Goal: Find contact information: Obtain details needed to contact an individual or organization

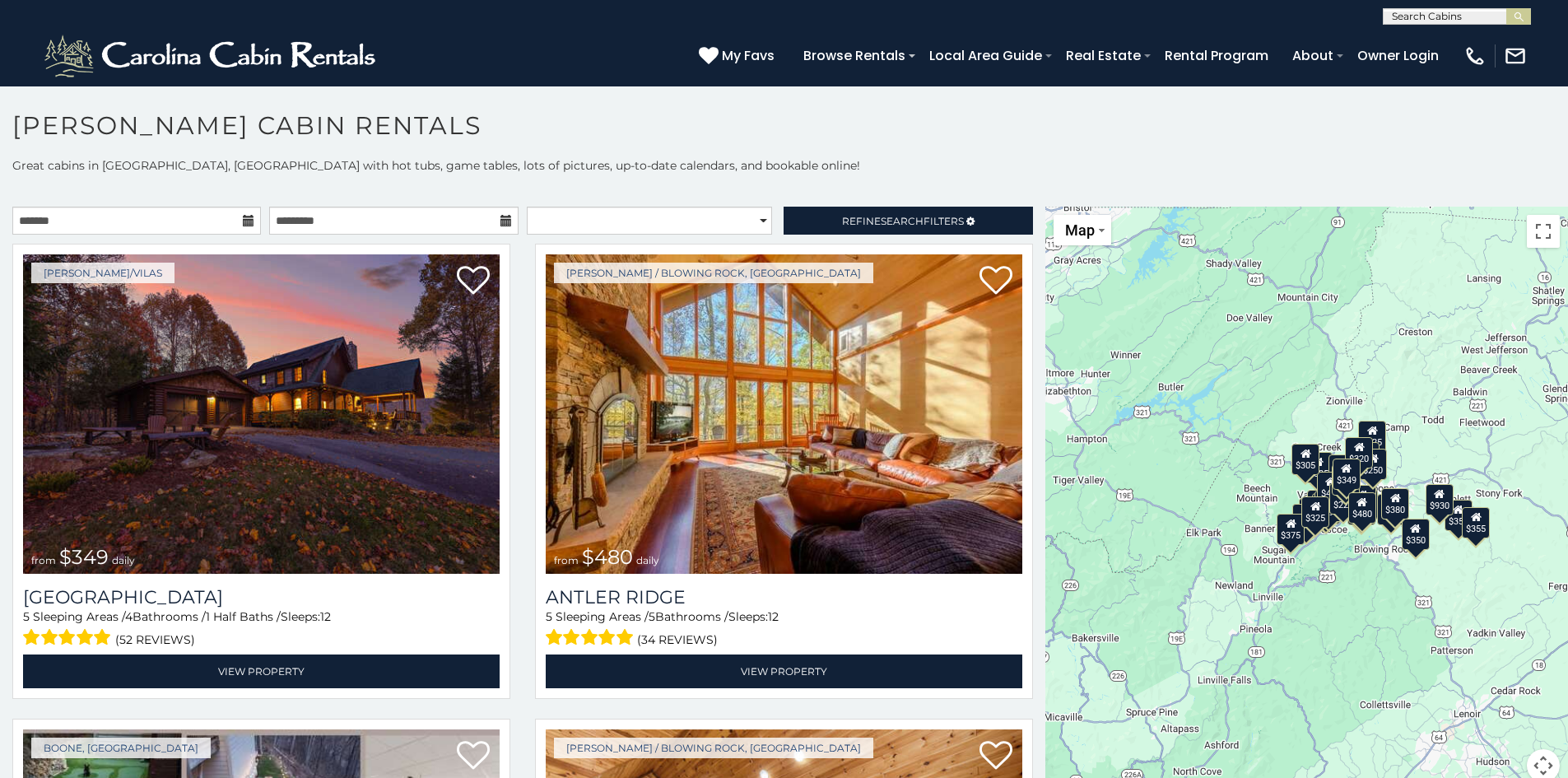
drag, startPoint x: 1408, startPoint y: 572, endPoint x: 1256, endPoint y: 596, distance: 153.9
click at [1256, 596] on div "$349 $480 $525 $315 $355 $675 $635 $930 $400 $451 $330 $400 $485 $460 $395 $695…" at bounding box center [1306, 504] width 523 height 596
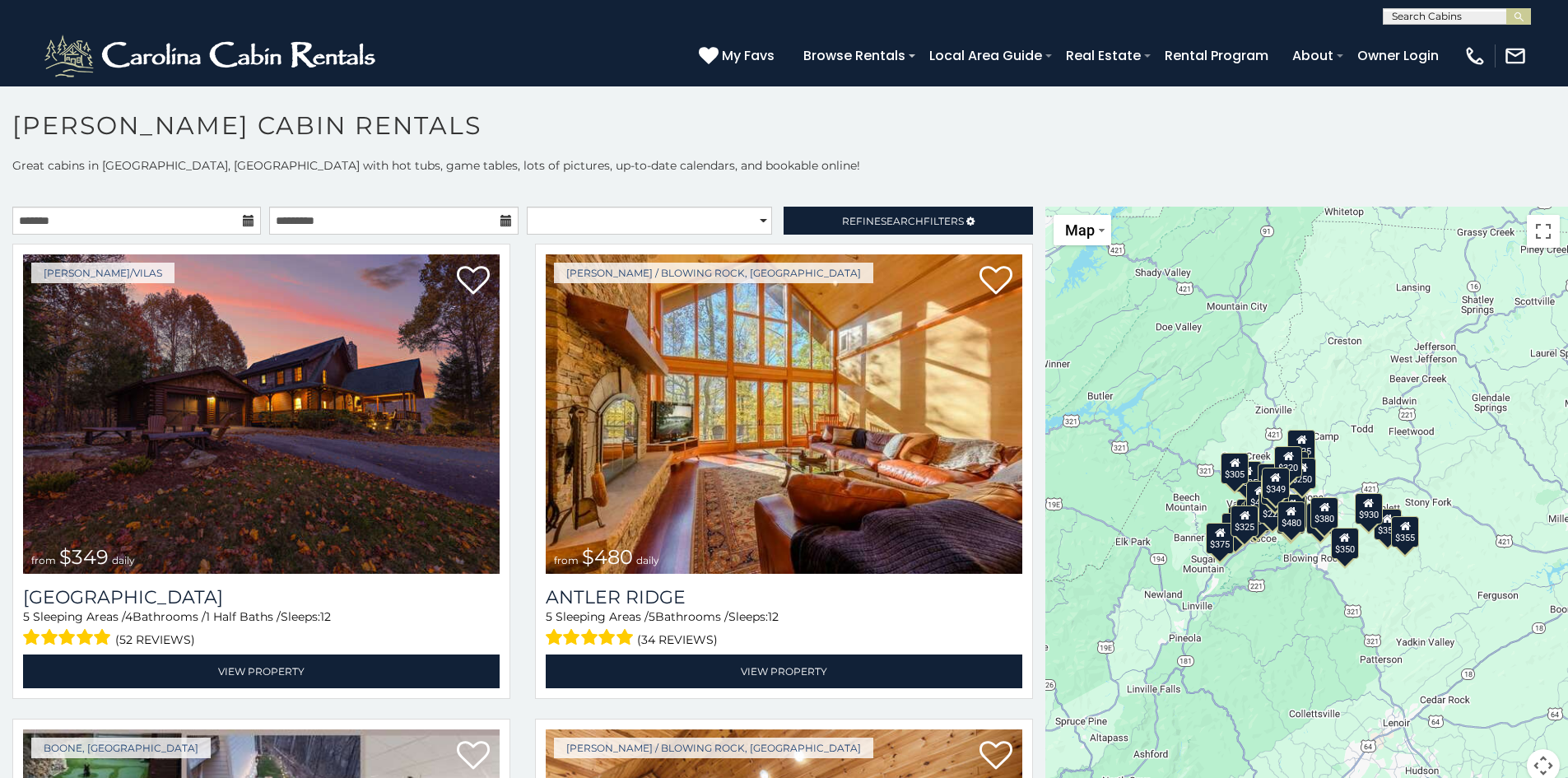
click at [1274, 691] on div "$349 $480 $525 $315 $355 $675 $635 $930 $400 $451 $330 $400 $485 $460 $395 $695…" at bounding box center [1306, 504] width 523 height 596
click at [1271, 684] on div "$349 $480 $525 $315 $355 $675 $635 $930 $400 $451 $330 $400 $485 $460 $395 $695…" at bounding box center [1306, 504] width 523 height 596
click at [1271, 628] on div "$349 $480 $525 $315 $355 $675 $635 $930 $400 $451 $330 $400 $485 $460 $395 $695…" at bounding box center [1306, 504] width 523 height 596
click at [1272, 635] on div "$349 $480 $525 $315 $355 $675 $635 $930 $400 $451 $330 $400 $485 $460 $395 $695…" at bounding box center [1306, 504] width 523 height 596
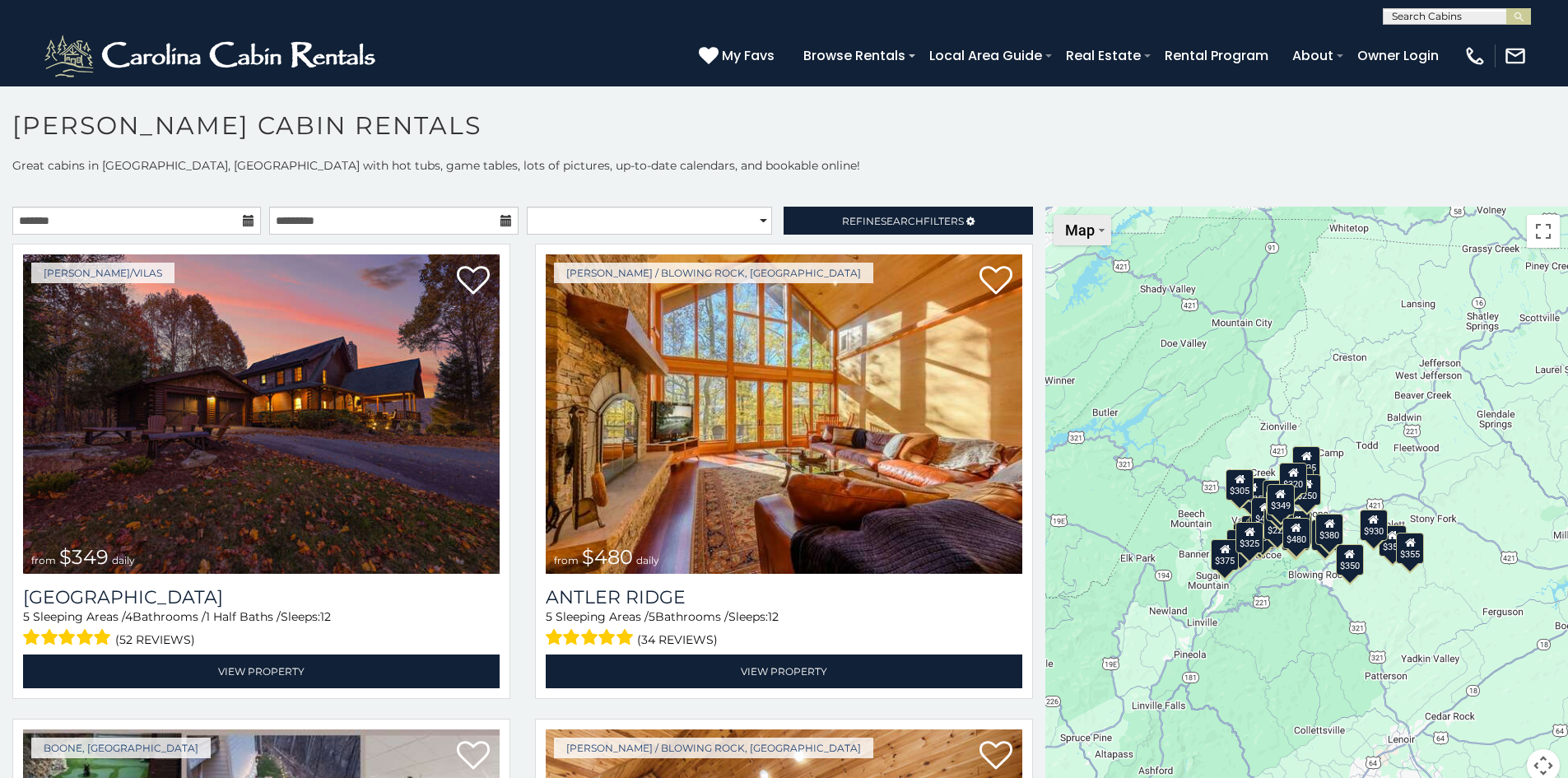
click at [1096, 221] on button "Map" at bounding box center [1082, 230] width 57 height 31
click at [1123, 368] on div "$349 $480 $525 $315 $355 $675 $635 $930 $400 $451 $330 $400 $485 $460 $395 $695…" at bounding box center [1306, 504] width 523 height 596
click at [1540, 232] on button "Toggle fullscreen view" at bounding box center [1543, 232] width 33 height 33
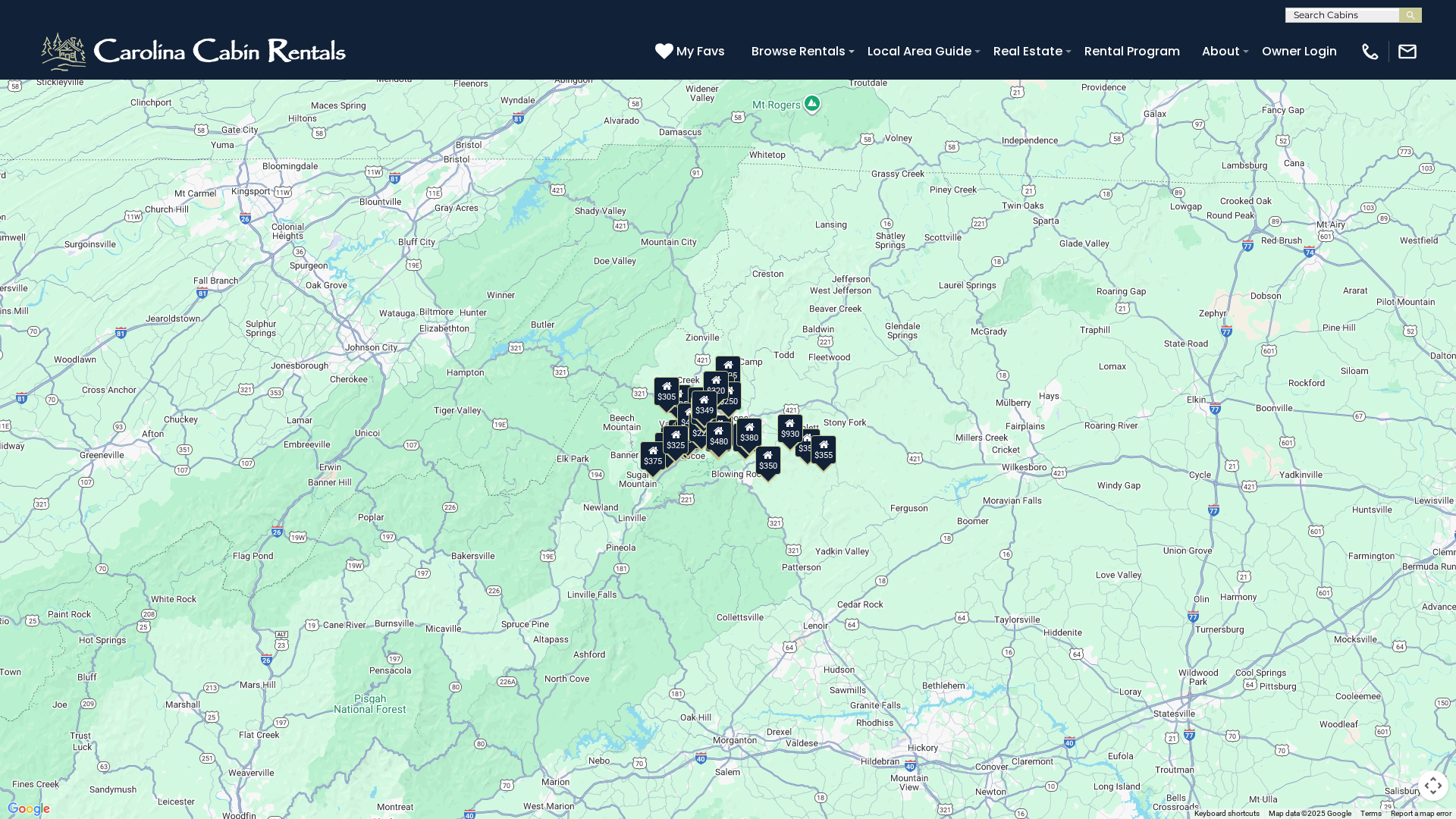
click at [723, 511] on div "$349 $480 $525 $315 $355 $675 $635 $930 $400 $451 $330 $400 $485 $460 $395 $695…" at bounding box center [728, 410] width 1456 height 819
click at [722, 512] on div "$349 $480 $525 $315 $355 $675 $635 $930 $400 $451 $330 $400 $485 $460 $395 $695…" at bounding box center [728, 410] width 1456 height 819
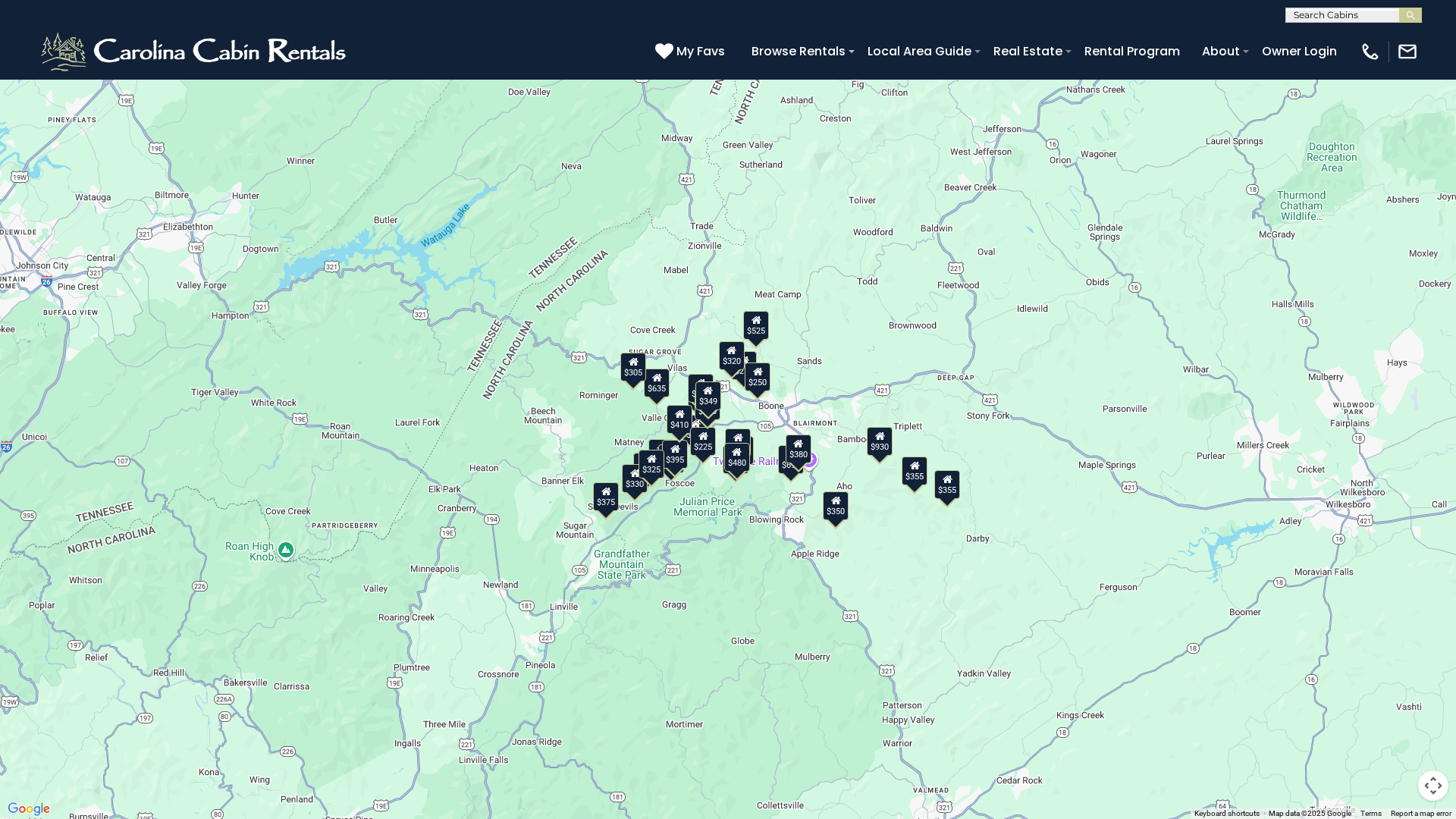
drag, startPoint x: 720, startPoint y: 491, endPoint x: 741, endPoint y: 577, distance: 88.5
click at [741, 577] on div "$349 $480 $525 $315 $355 $675 $635 $930 $400 $451 $330 $400 $485 $460 $395 $695…" at bounding box center [728, 410] width 1456 height 819
click at [736, 572] on div "$349 $480 $525 $315 $355 $675 $635 $930 $400 $451 $330 $400 $485 $460 $395 $695…" at bounding box center [728, 410] width 1456 height 819
drag, startPoint x: 730, startPoint y: 572, endPoint x: 739, endPoint y: 584, distance: 15.0
click at [739, 584] on div "$349 $480 $525 $315 $355 $675 $635 $930 $400 $451 $330 $400 $485 $460 $395 $695…" at bounding box center [728, 410] width 1456 height 819
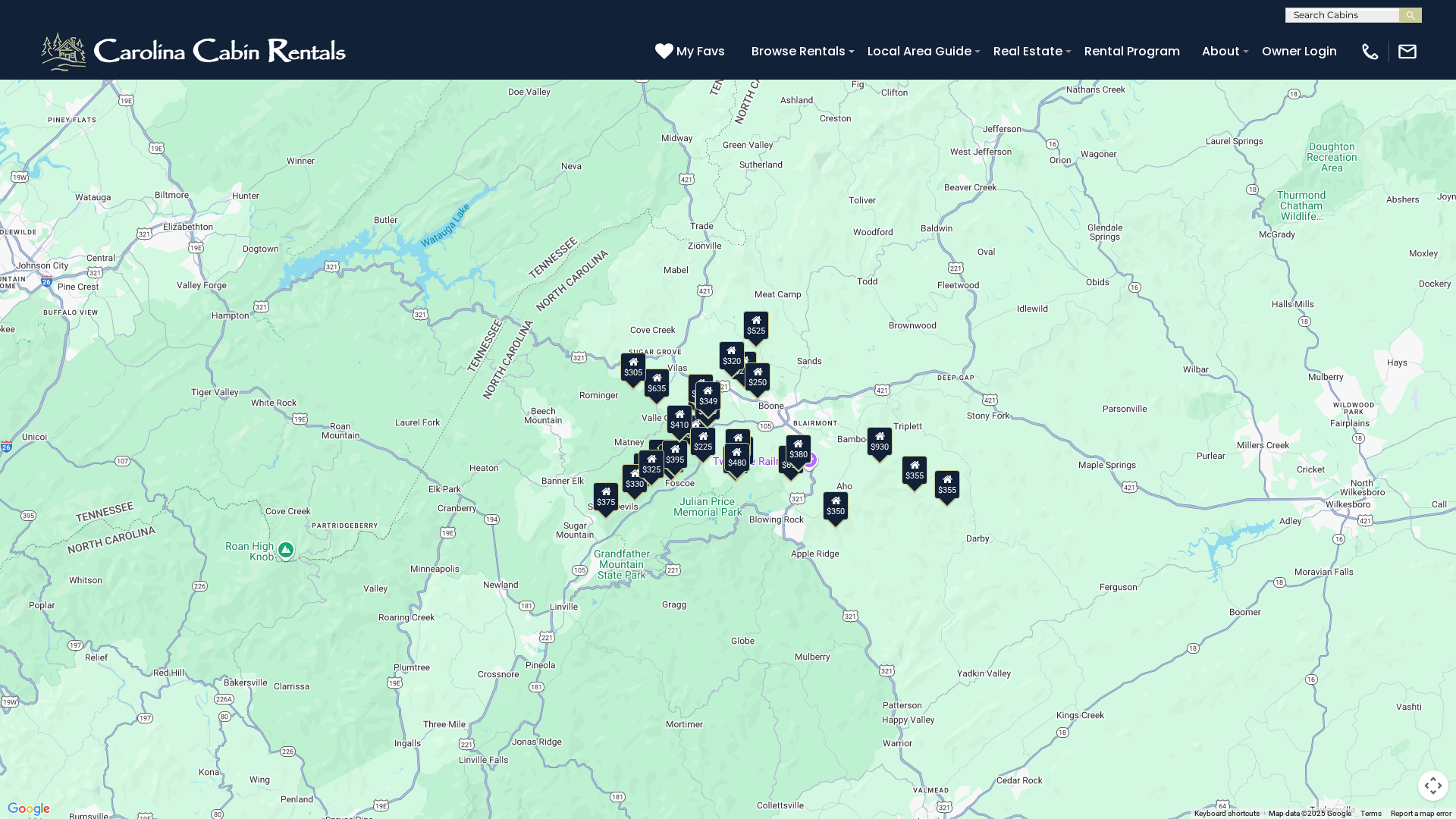
click at [734, 578] on div "$349 $480 $525 $315 $355 $675 $635 $930 $400 $451 $330 $400 $485 $460 $395 $695…" at bounding box center [728, 410] width 1456 height 819
click at [734, 579] on div "$349 $480 $525 $315 $355 $675 $635 $930 $400 $451 $330 $400 $485 $460 $395 $695…" at bounding box center [728, 410] width 1456 height 819
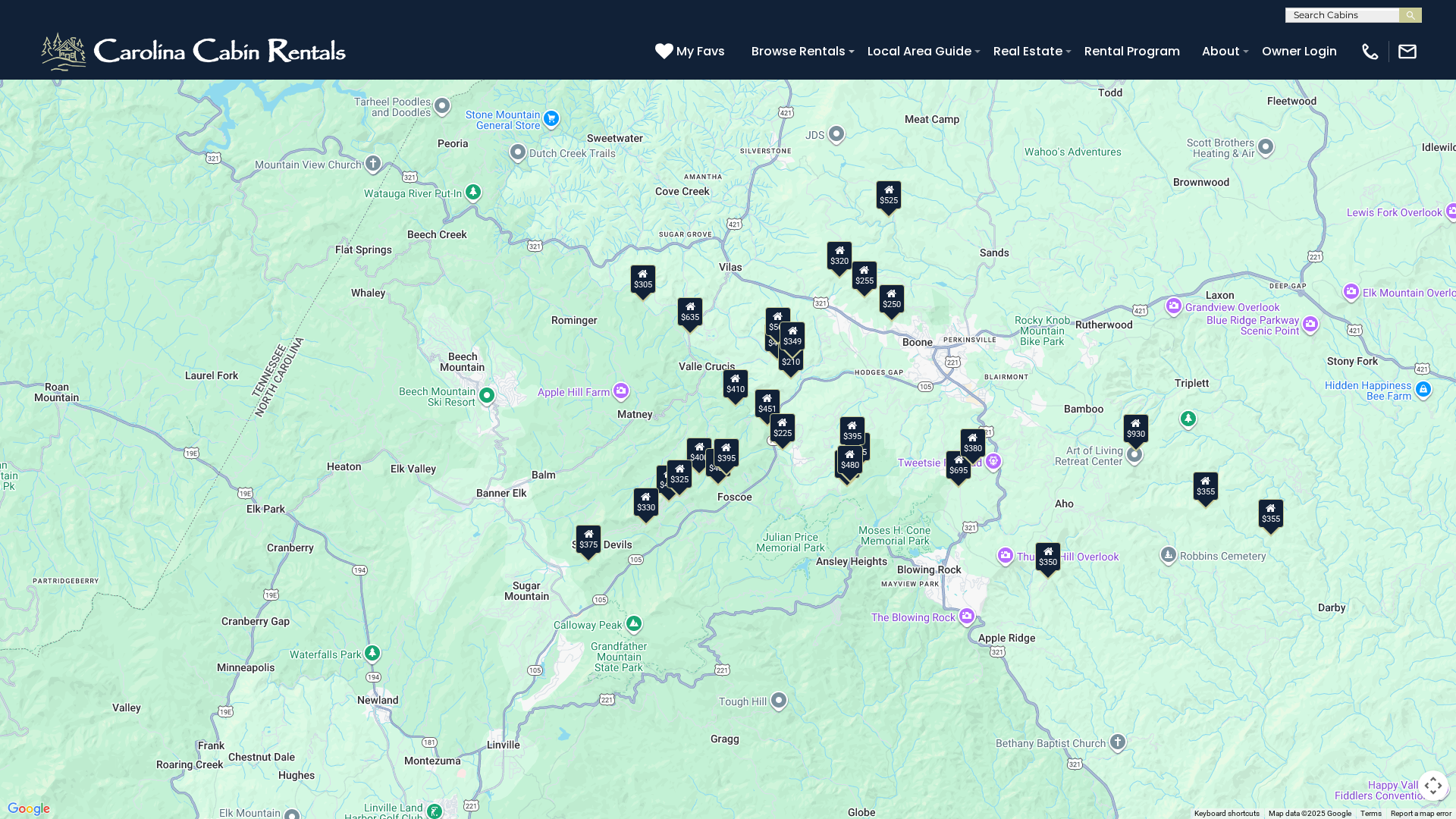
drag, startPoint x: 635, startPoint y: 456, endPoint x: 745, endPoint y: 565, distance: 154.9
click at [745, 565] on div "$349 $480 $525 $315 $355 $675 $635 $930 $400 $451 $330 $400 $485 $460 $395 $695…" at bounding box center [728, 410] width 1456 height 819
click at [1433, 27] on button "Toggle fullscreen view" at bounding box center [1434, 23] width 31 height 31
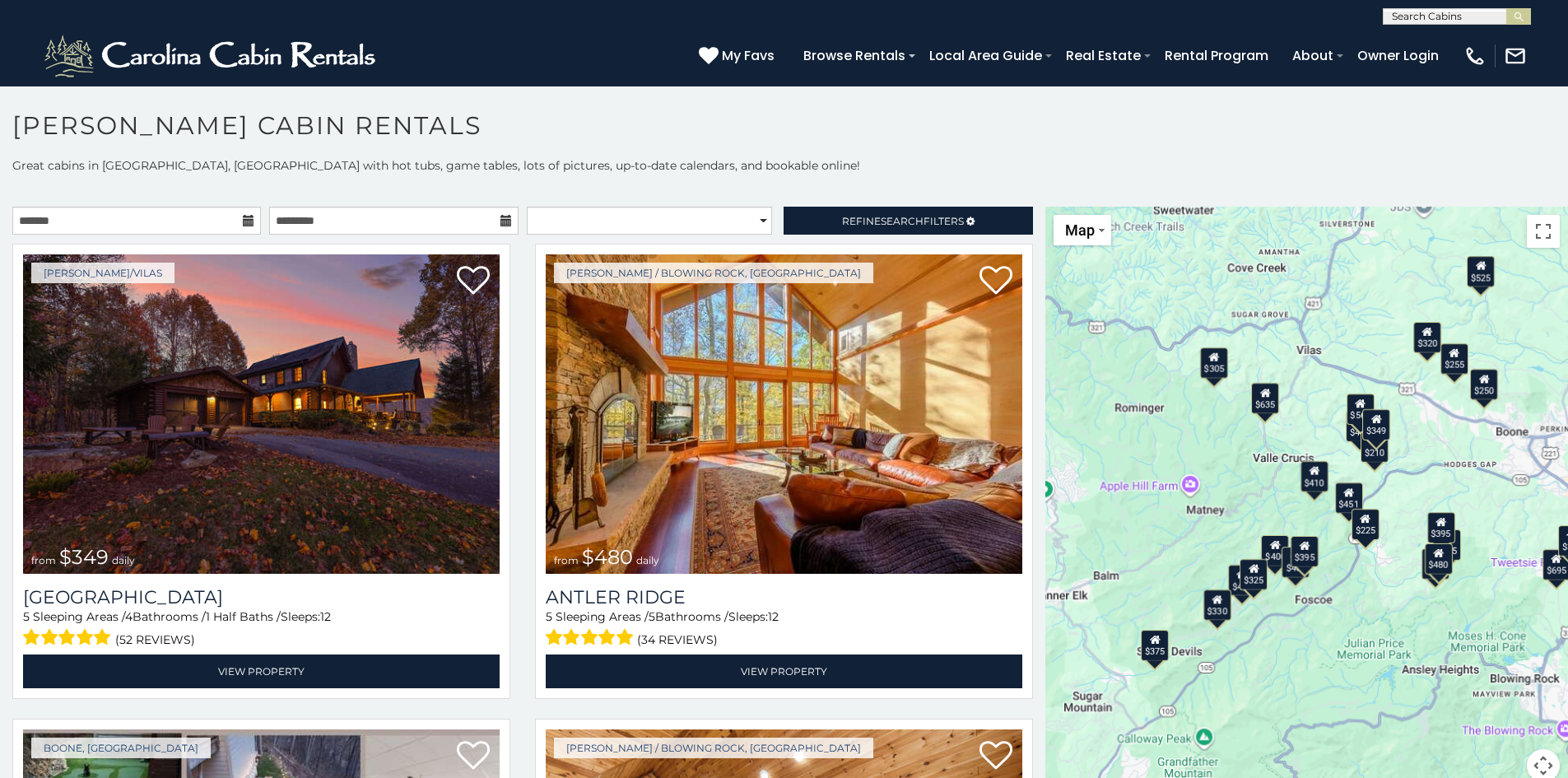
click at [1189, 606] on div "$349 $480 $525 $315 $355 $675 $635 $930 $400 $451 $330 $400 $485 $460 $395 $695…" at bounding box center [1306, 504] width 523 height 596
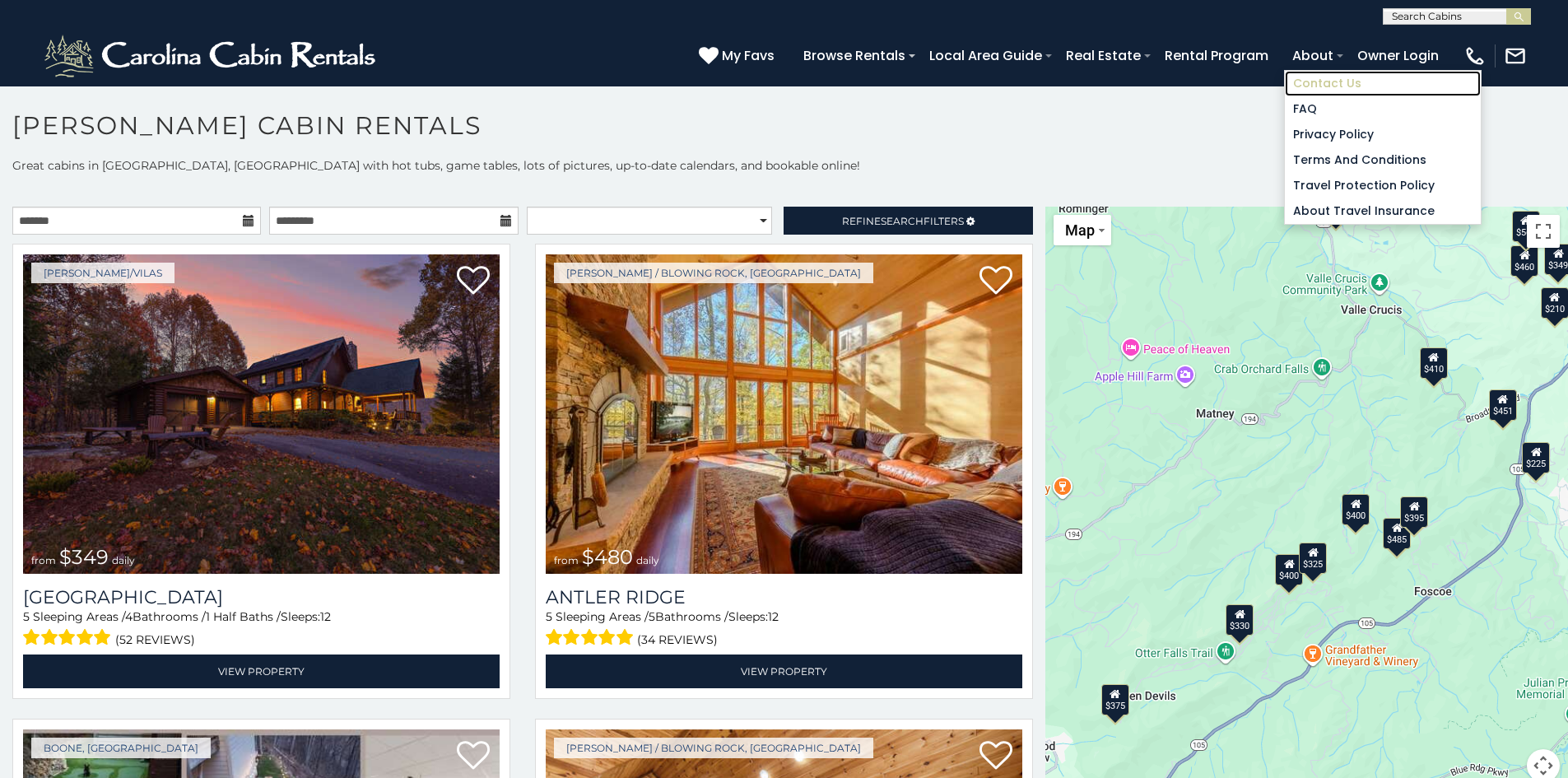
click at [1312, 80] on link "Contact Us" at bounding box center [1383, 83] width 196 height 26
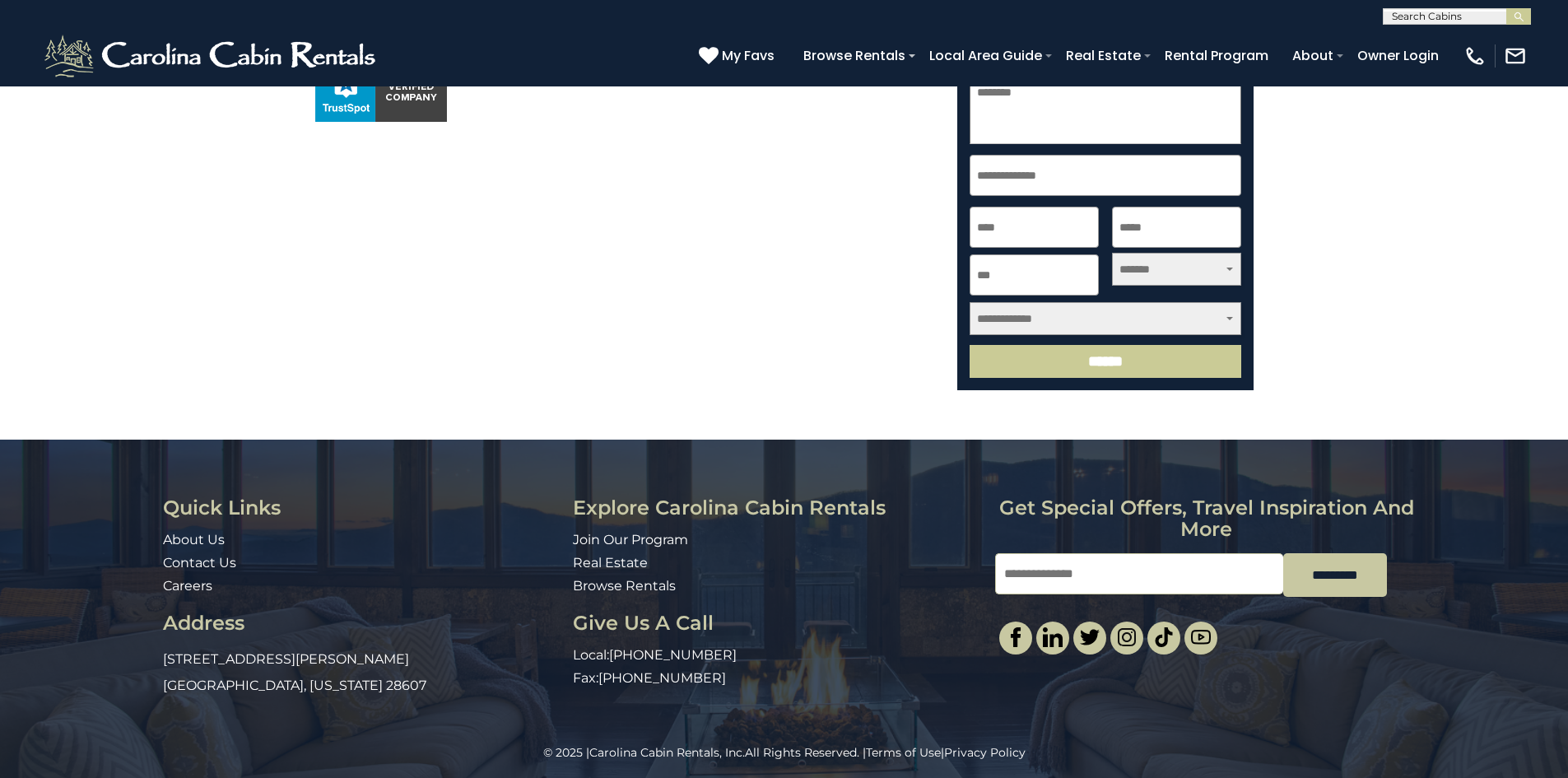
scroll to position [554, 0]
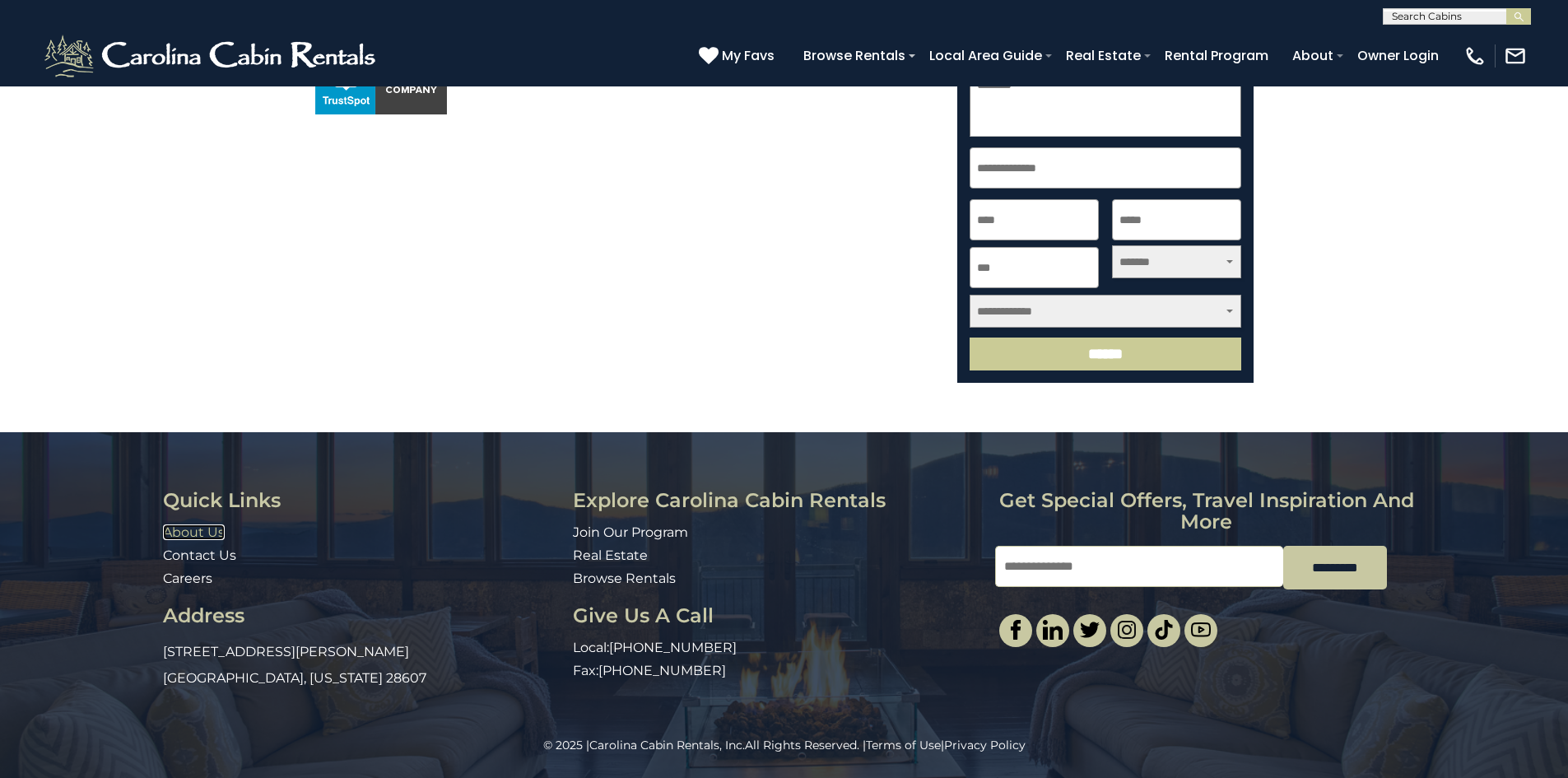
click at [197, 531] on link "About Us" at bounding box center [193, 532] width 62 height 16
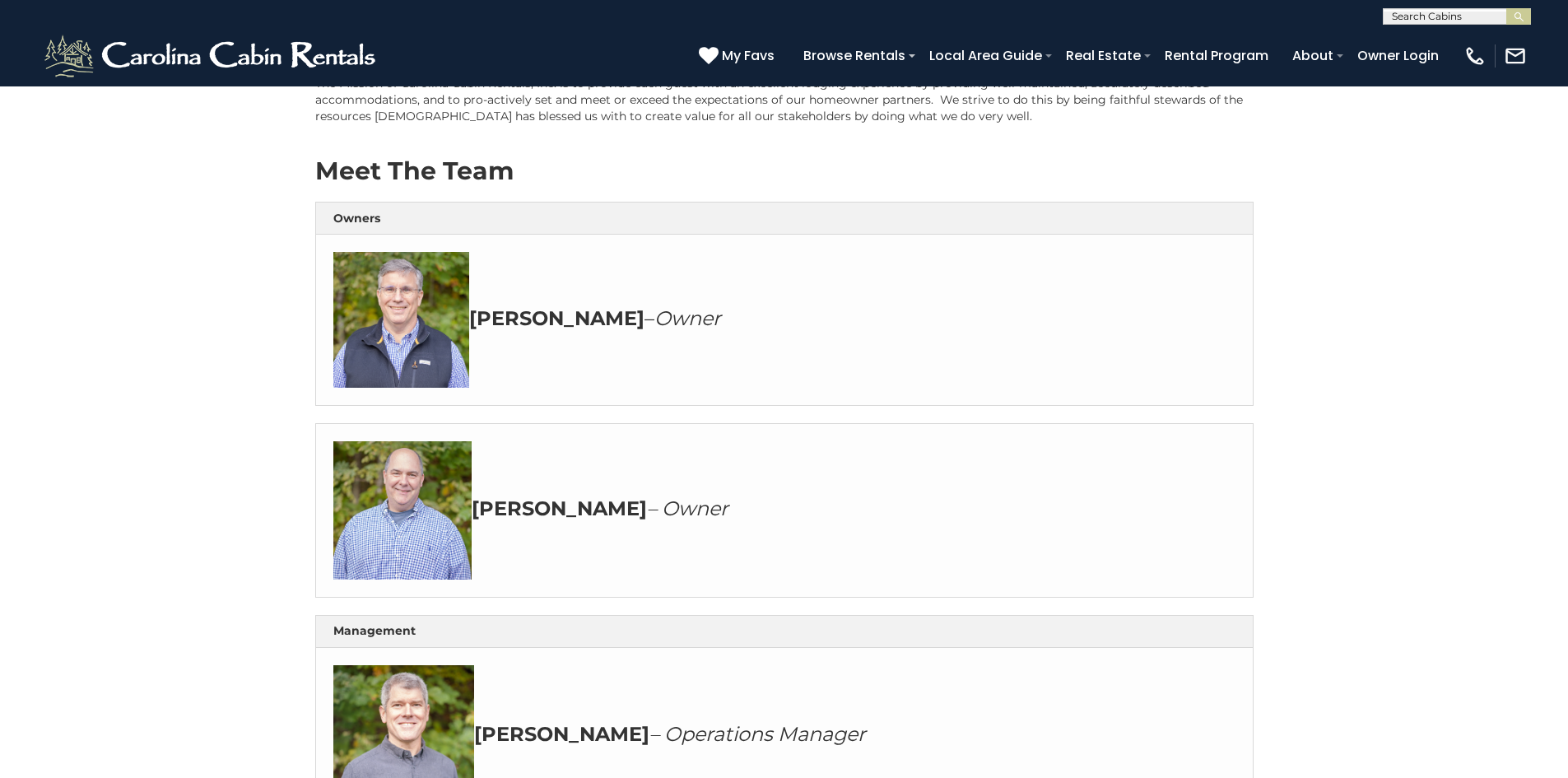
scroll to position [495, 0]
click at [381, 522] on img at bounding box center [402, 509] width 138 height 138
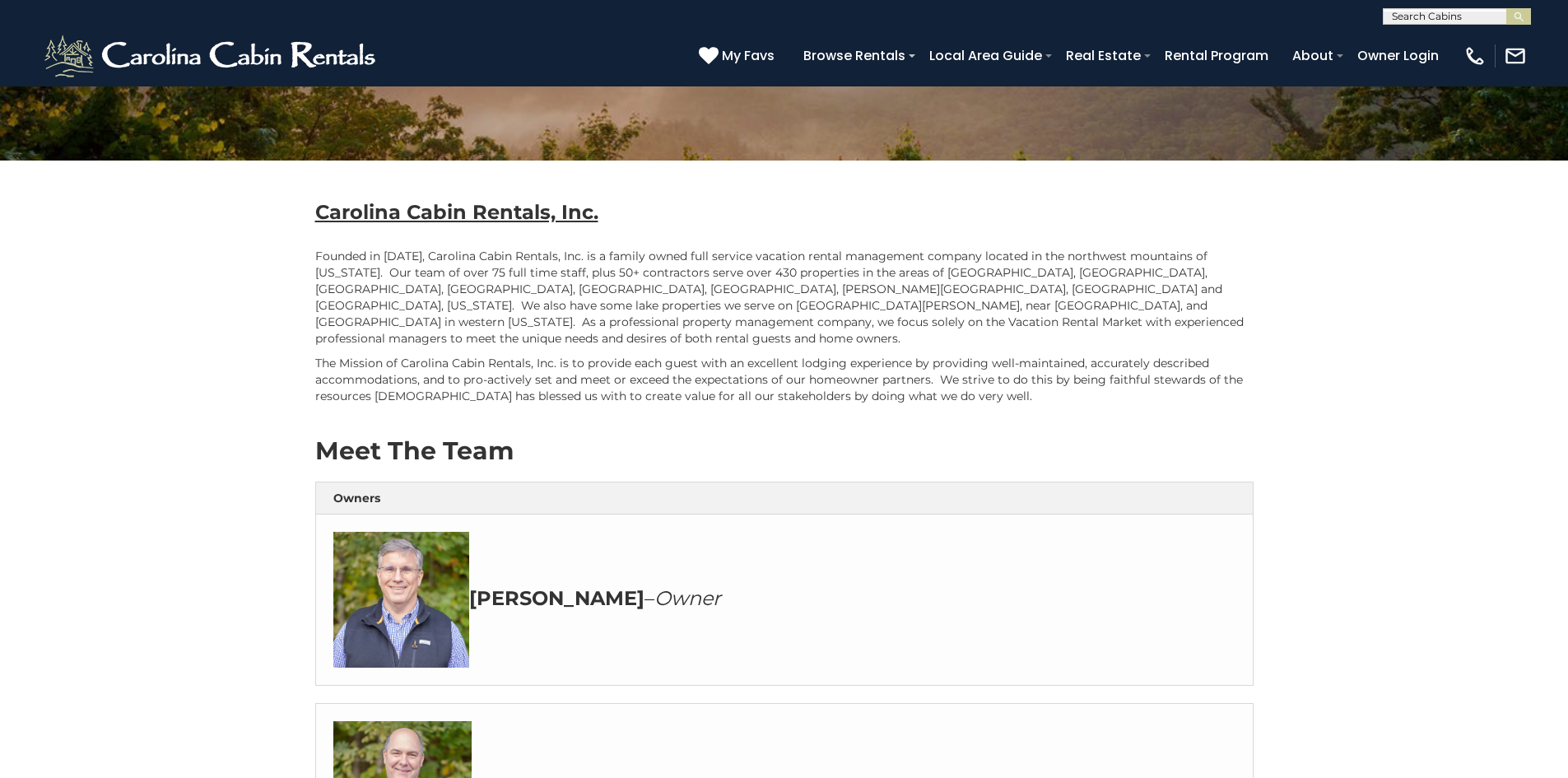
scroll to position [197, 0]
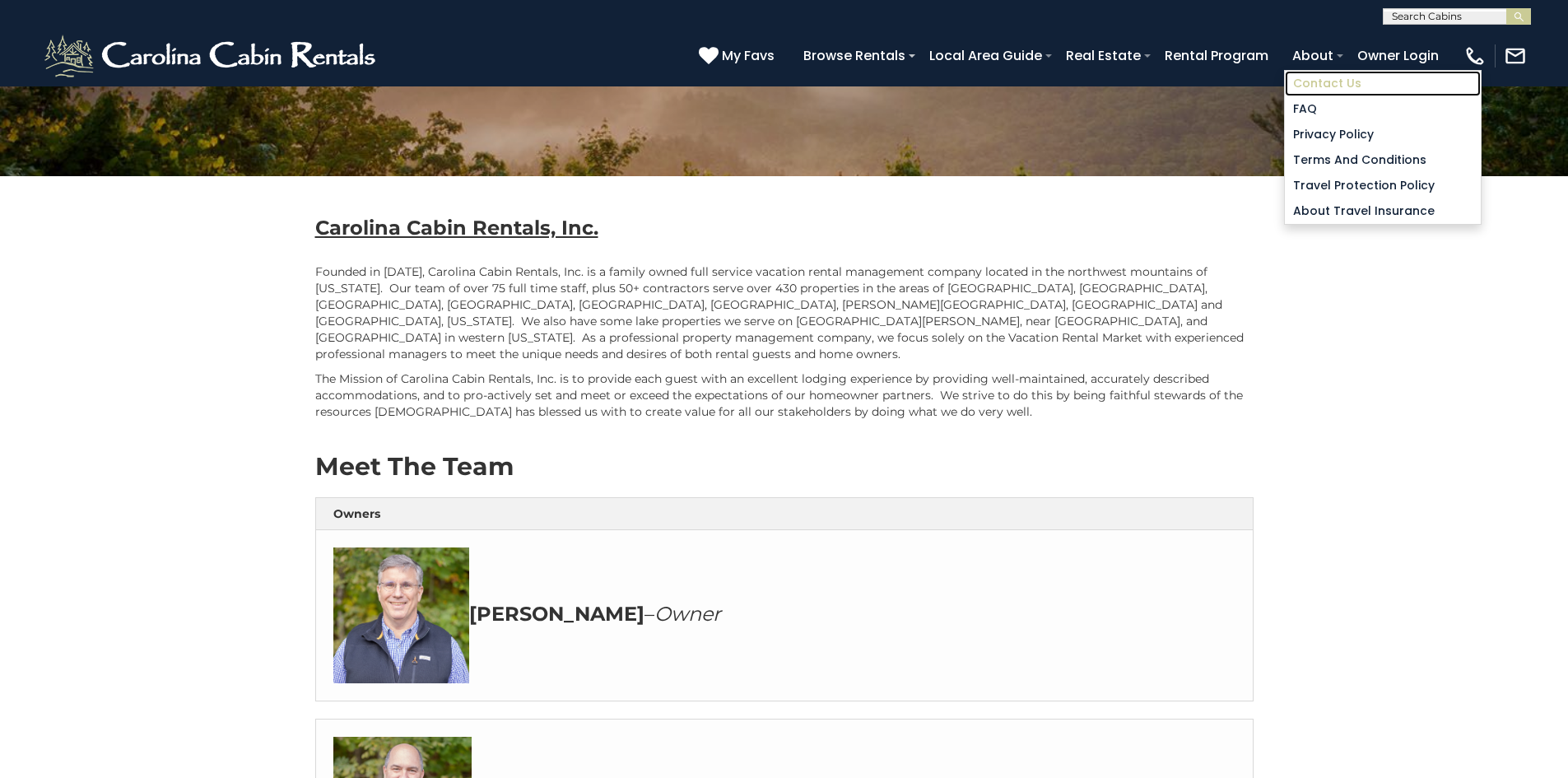
click at [1330, 84] on link "Contact Us" at bounding box center [1383, 83] width 196 height 26
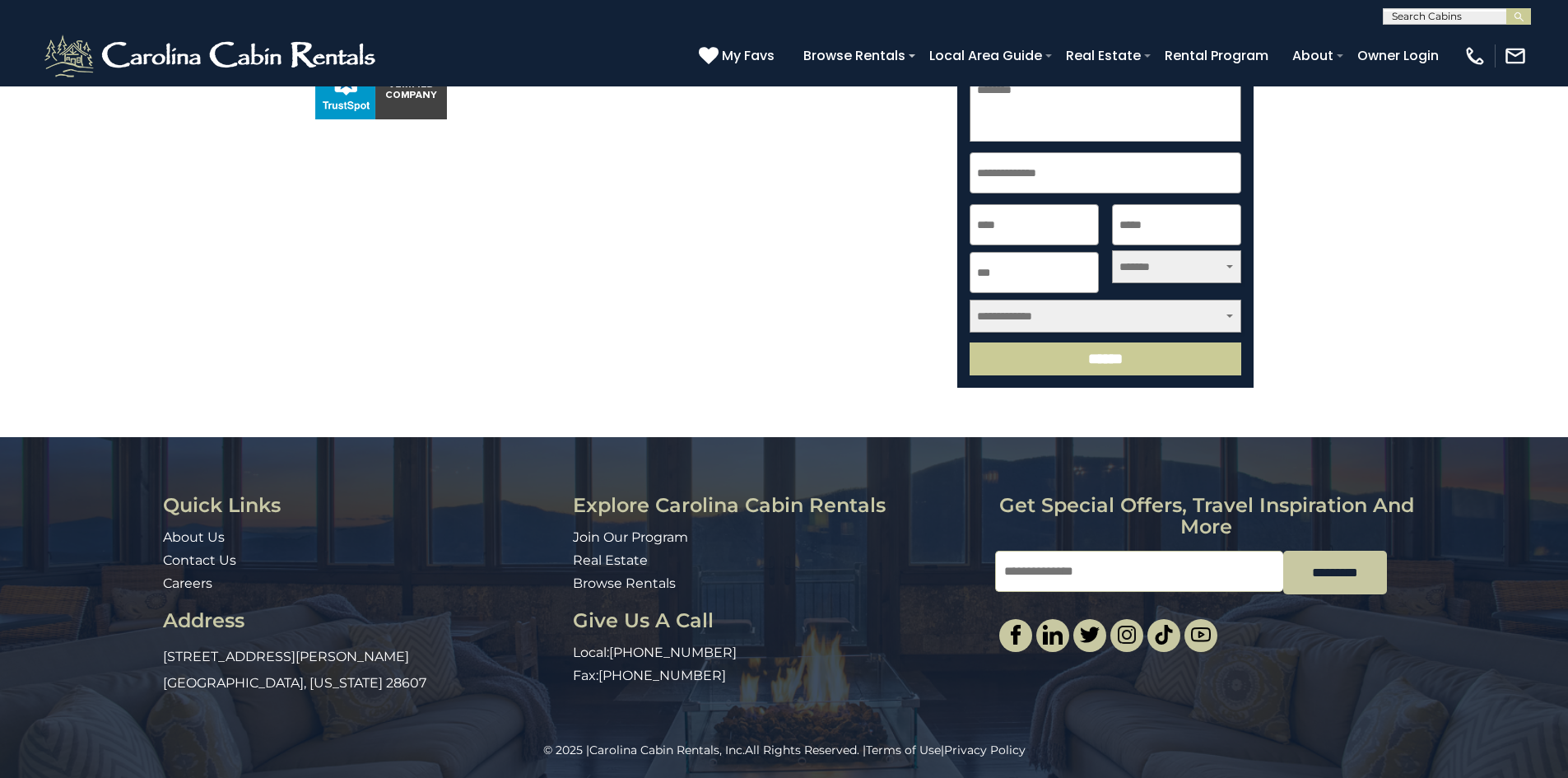
scroll to position [554, 0]
